Goal: Task Accomplishment & Management: Complete application form

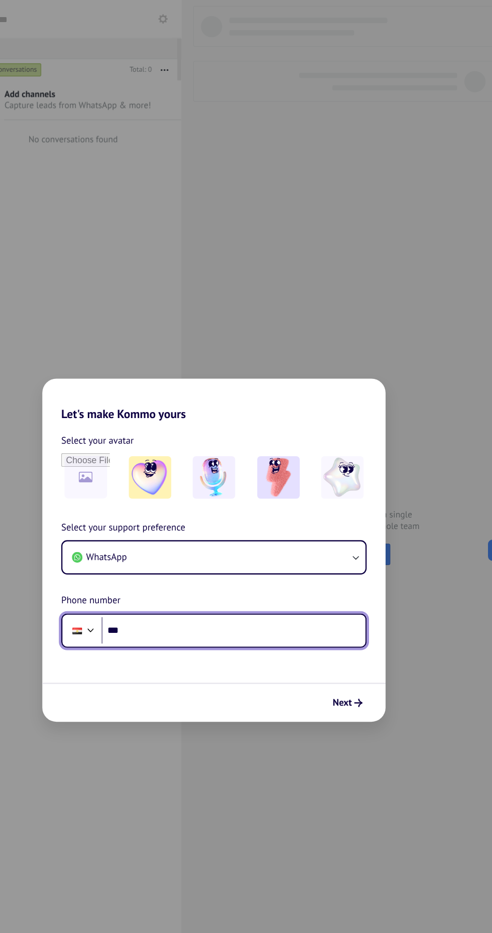
click at [349, 540] on input "***" at bounding box center [263, 535] width 224 height 23
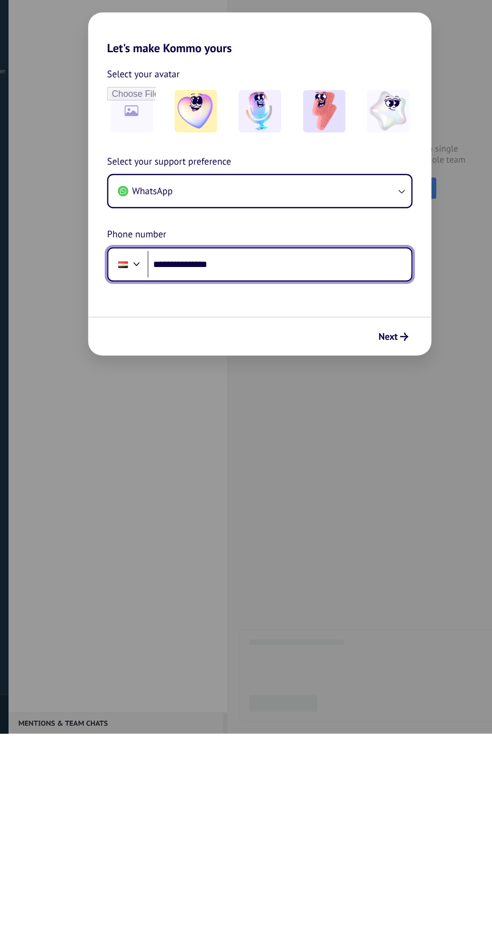
type input "**********"
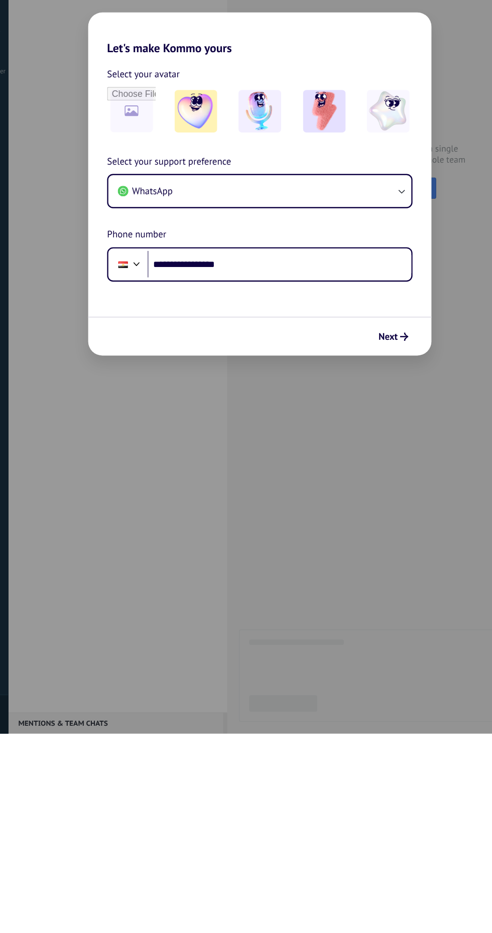
click at [369, 596] on icon "submit" at bounding box center [368, 596] width 7 height 7
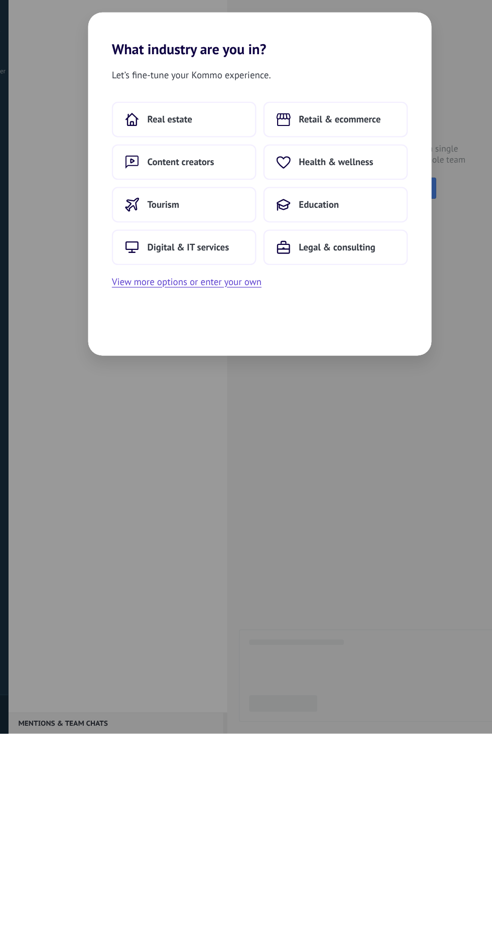
click at [380, 596] on div "Let’s fine-tune your Kommo experience. Real estate Retail & ecommerce Content c…" at bounding box center [245, 486] width 291 height 253
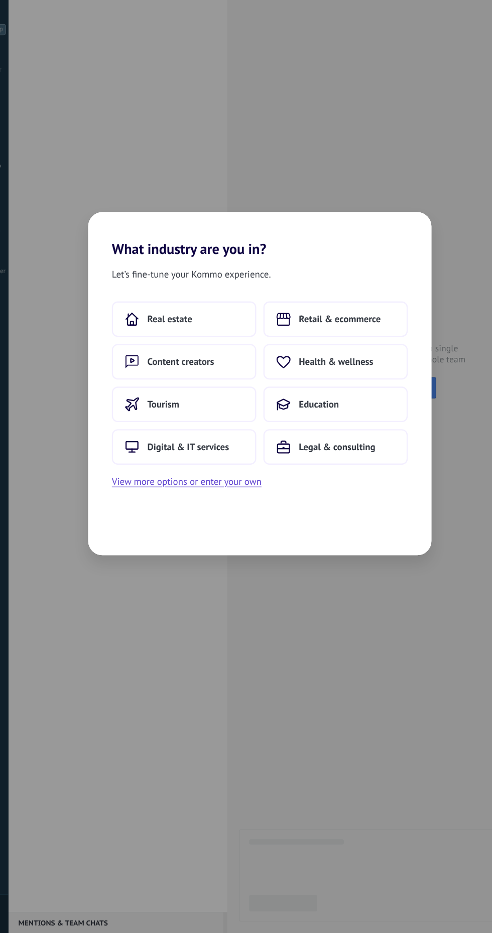
click at [210, 445] on button "Content creators" at bounding box center [181, 448] width 123 height 30
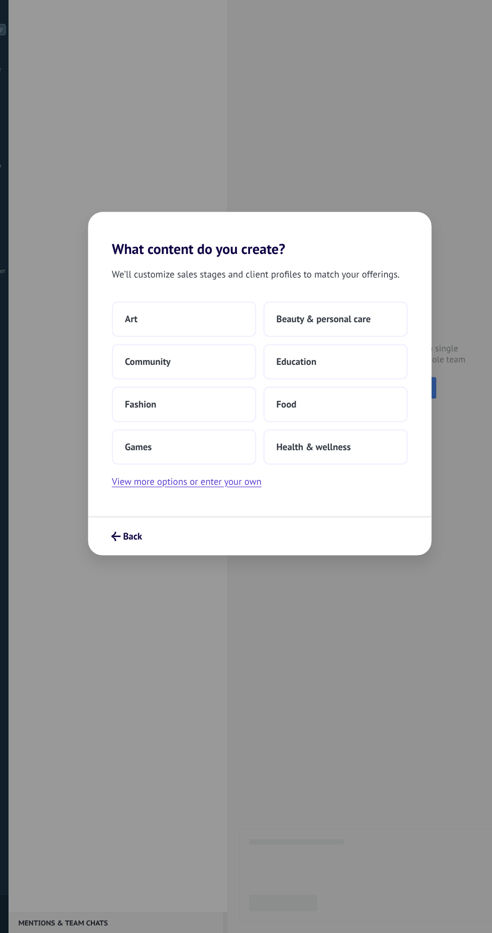
click at [231, 450] on button "Community" at bounding box center [181, 448] width 123 height 30
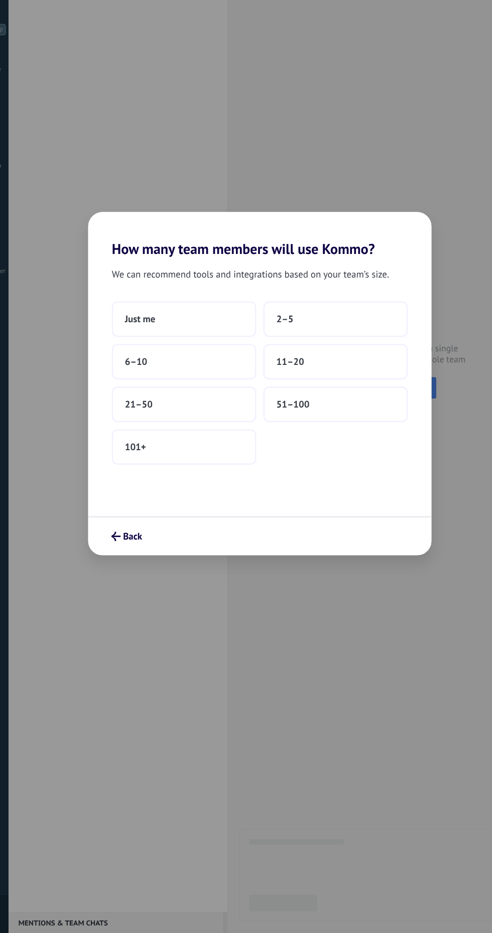
click at [198, 410] on button "Just me" at bounding box center [181, 412] width 123 height 30
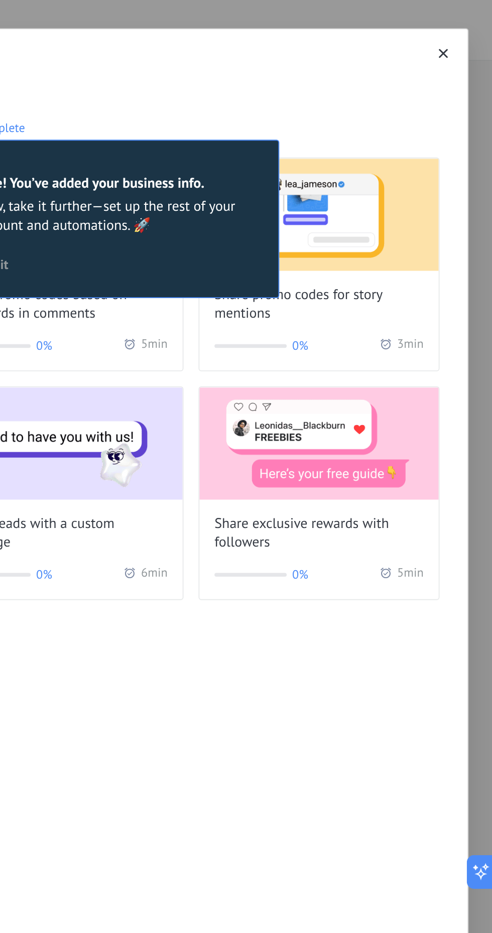
click at [471, 21] on div "Hi, [PERSON_NAME]! Complete your first steps ⚡ 10% complete 10 Nice! You’ve add…" at bounding box center [262, 176] width 433 height 321
click at [463, 31] on icon "button" at bounding box center [465, 28] width 5 height 5
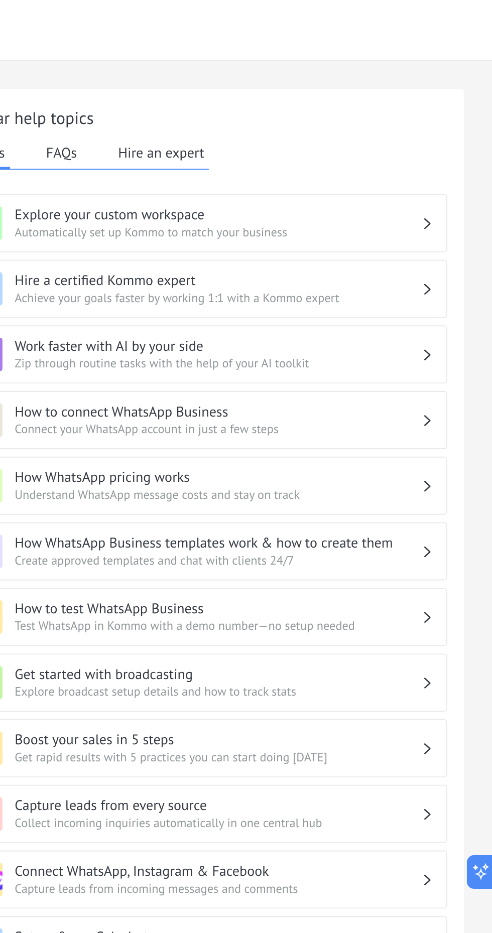
click at [459, 27] on div "Help Center" at bounding box center [262, 16] width 459 height 33
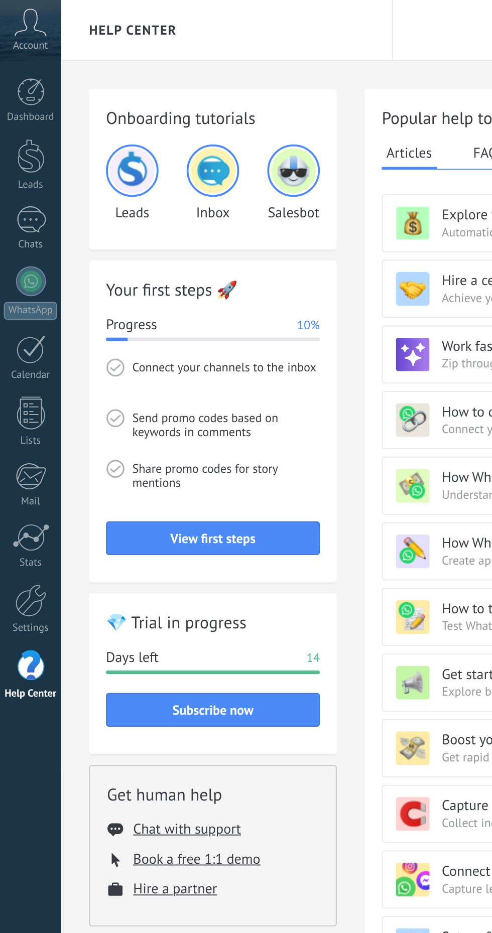
click at [19, 230] on link "Lists" at bounding box center [16, 225] width 33 height 27
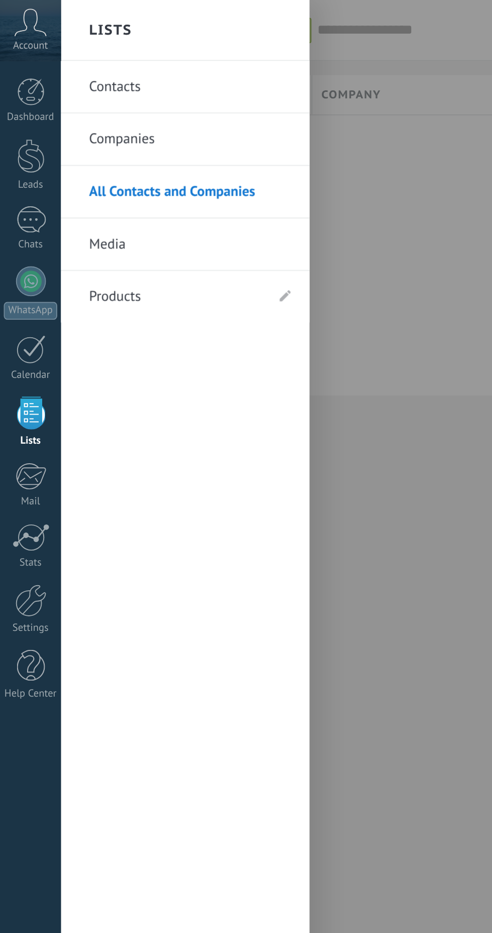
click at [23, 62] on div "Dashboard" at bounding box center [16, 63] width 29 height 7
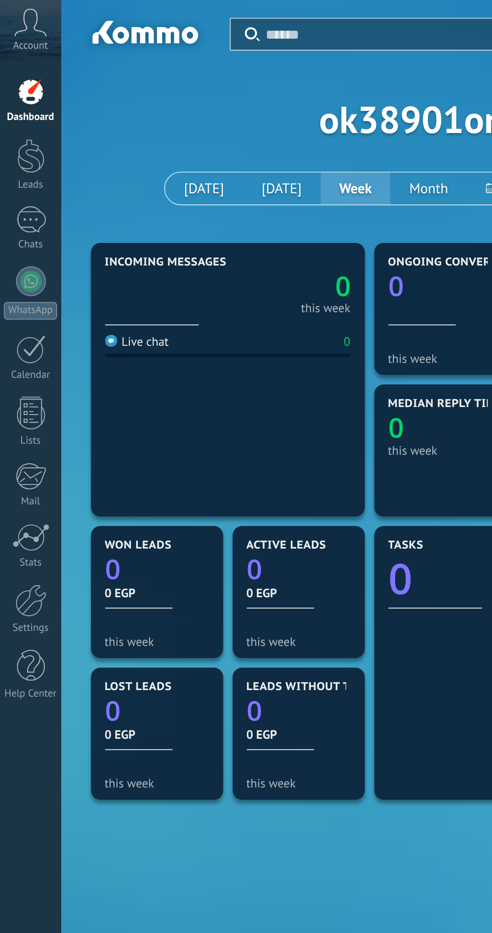
click at [17, 294] on div at bounding box center [17, 287] width 20 height 15
